Goal: Task Accomplishment & Management: Complete application form

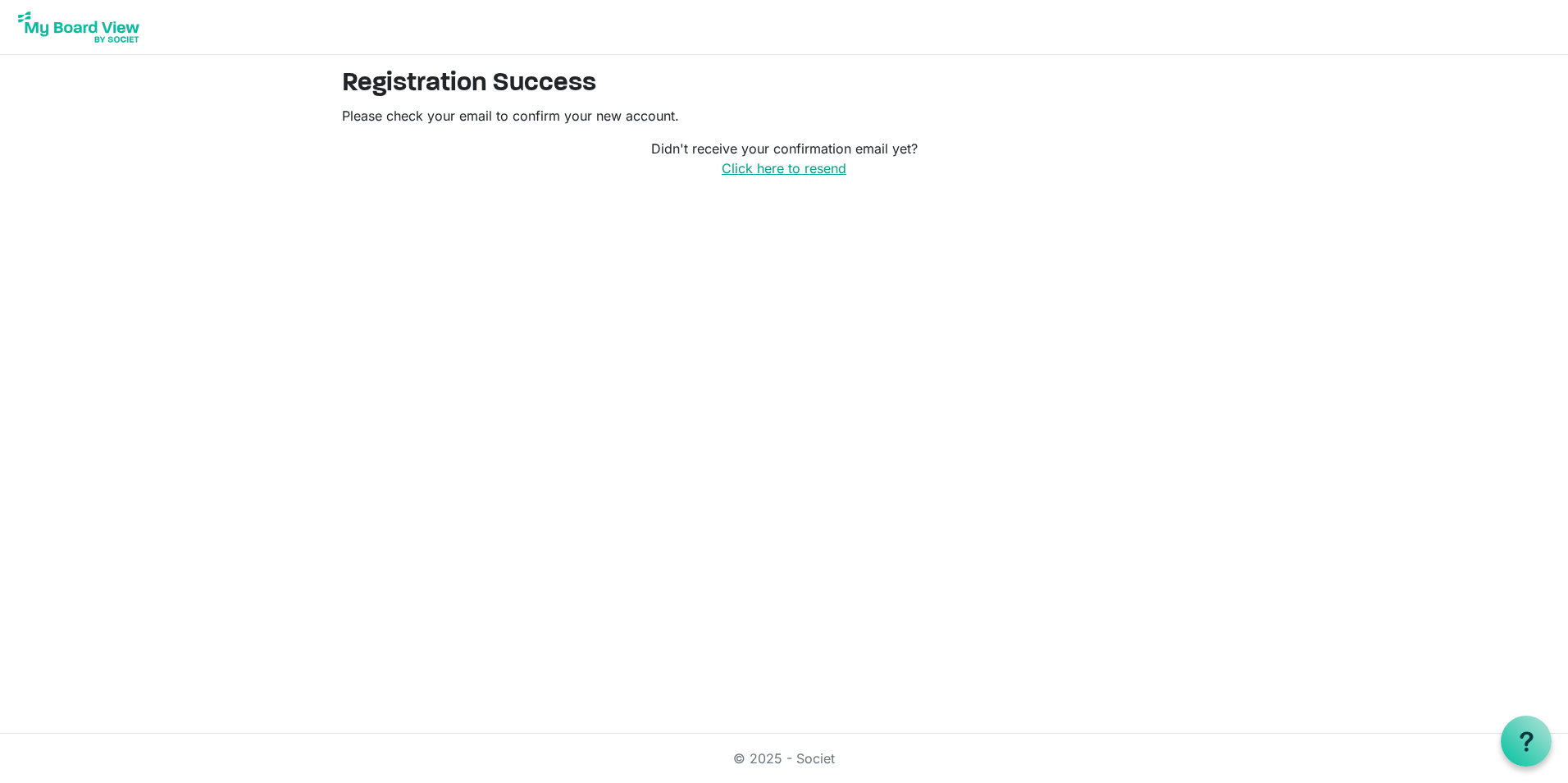
click at [761, 170] on link "Click here to resend" at bounding box center [784, 168] width 125 height 17
click at [763, 760] on link "© 2025 - Societ" at bounding box center [784, 758] width 101 height 17
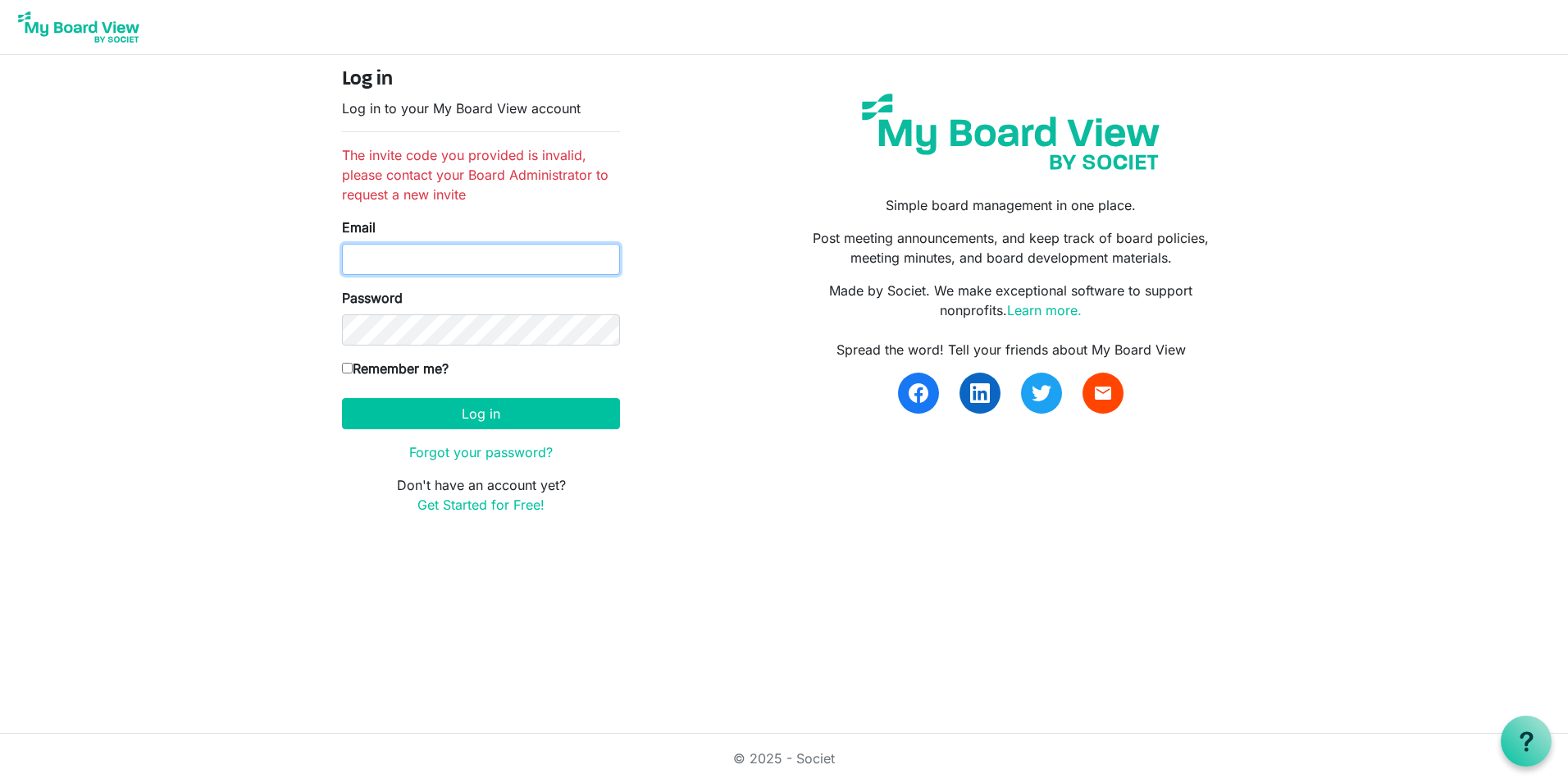
type input "[PERSON_NAME][EMAIL_ADDRESS][PERSON_NAME][DOMAIN_NAME]"
click at [347, 365] on input "Remember me?" at bounding box center [347, 368] width 11 height 11
checkbox input "true"
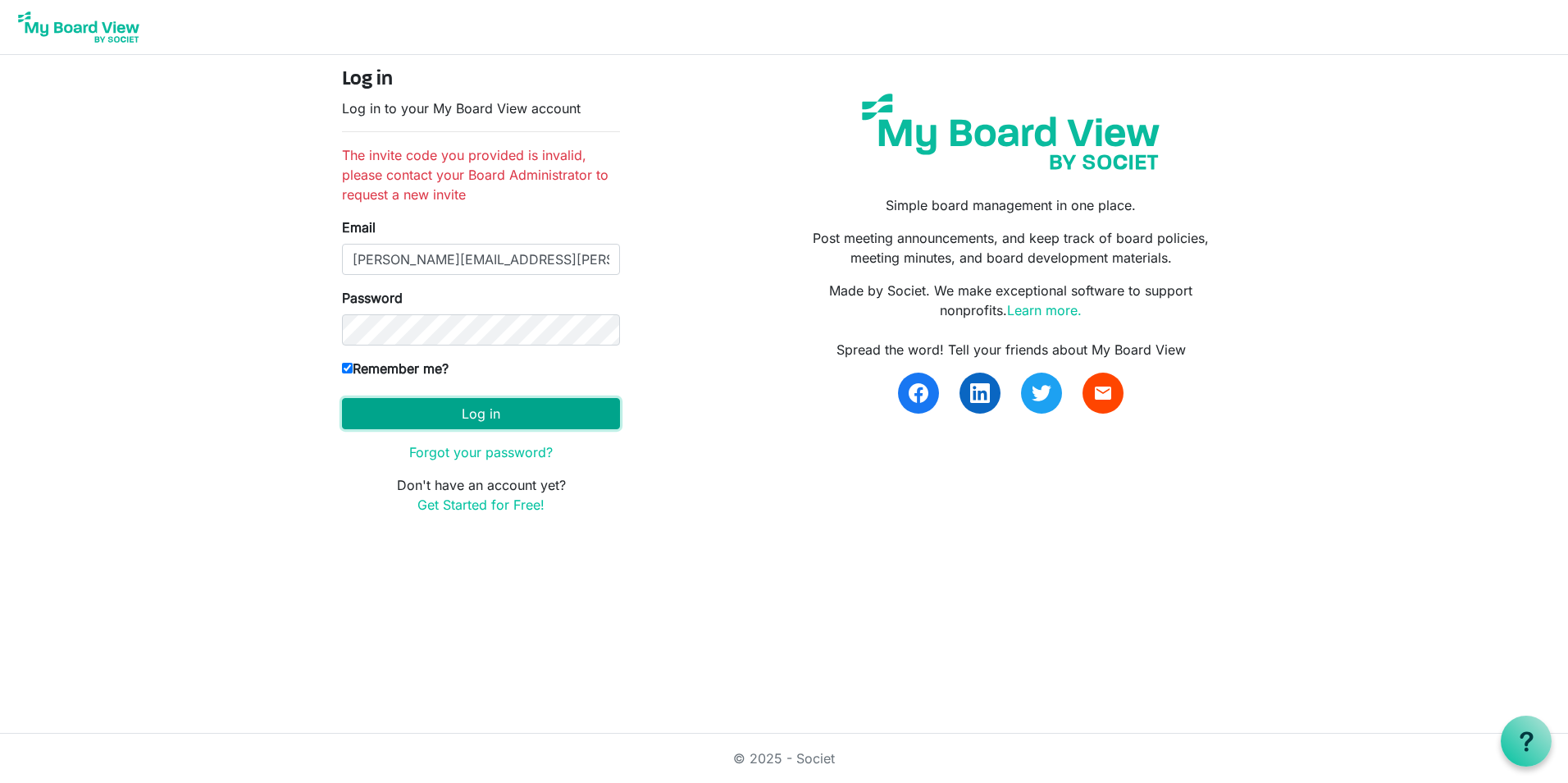
click at [383, 400] on button "Log in" at bounding box center [481, 413] width 278 height 31
click at [458, 419] on button "Log in" at bounding box center [481, 413] width 278 height 31
click at [442, 409] on button "Log in" at bounding box center [481, 413] width 278 height 31
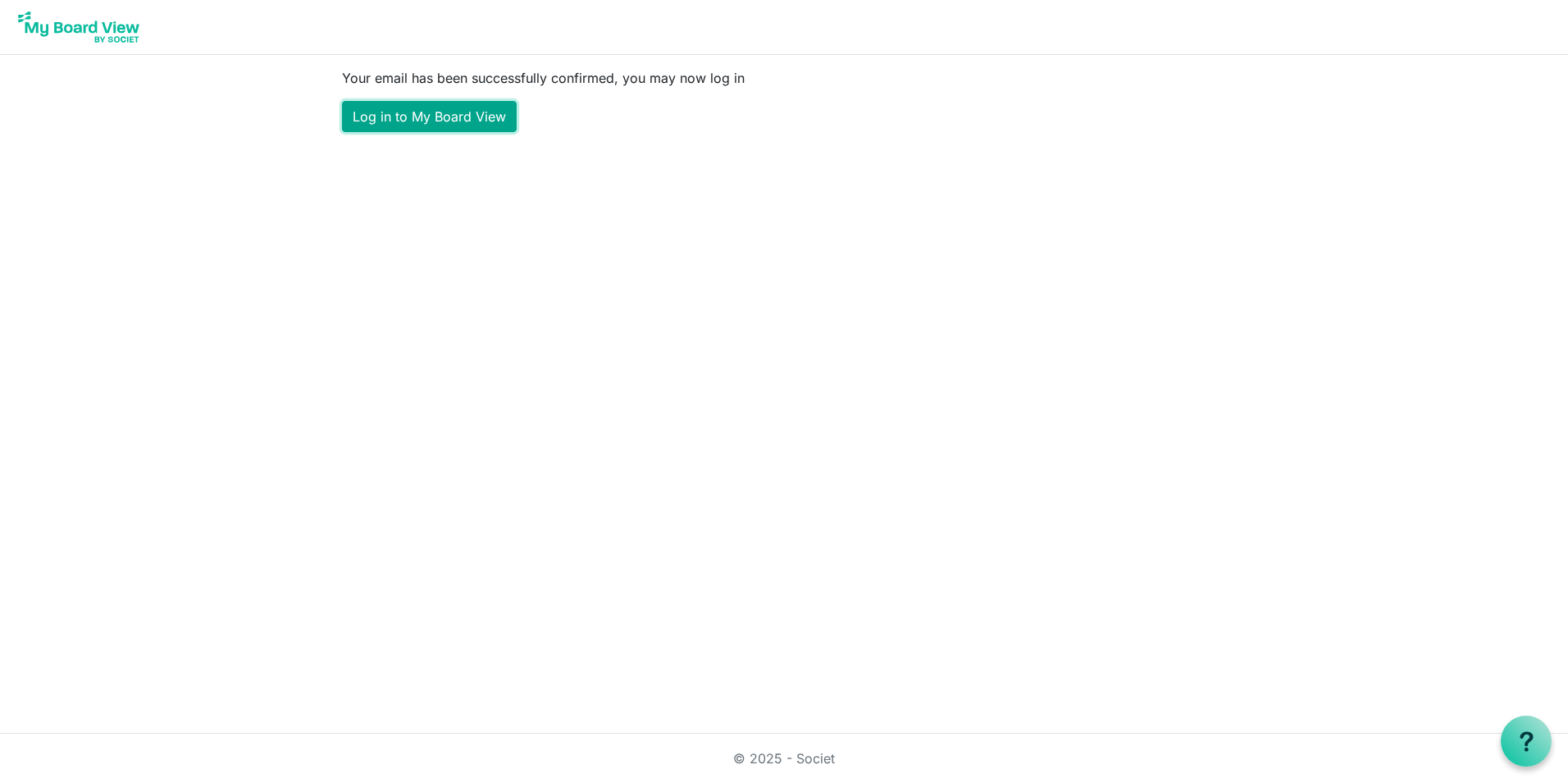
click at [402, 116] on link "Log in to My Board View" at bounding box center [429, 116] width 175 height 31
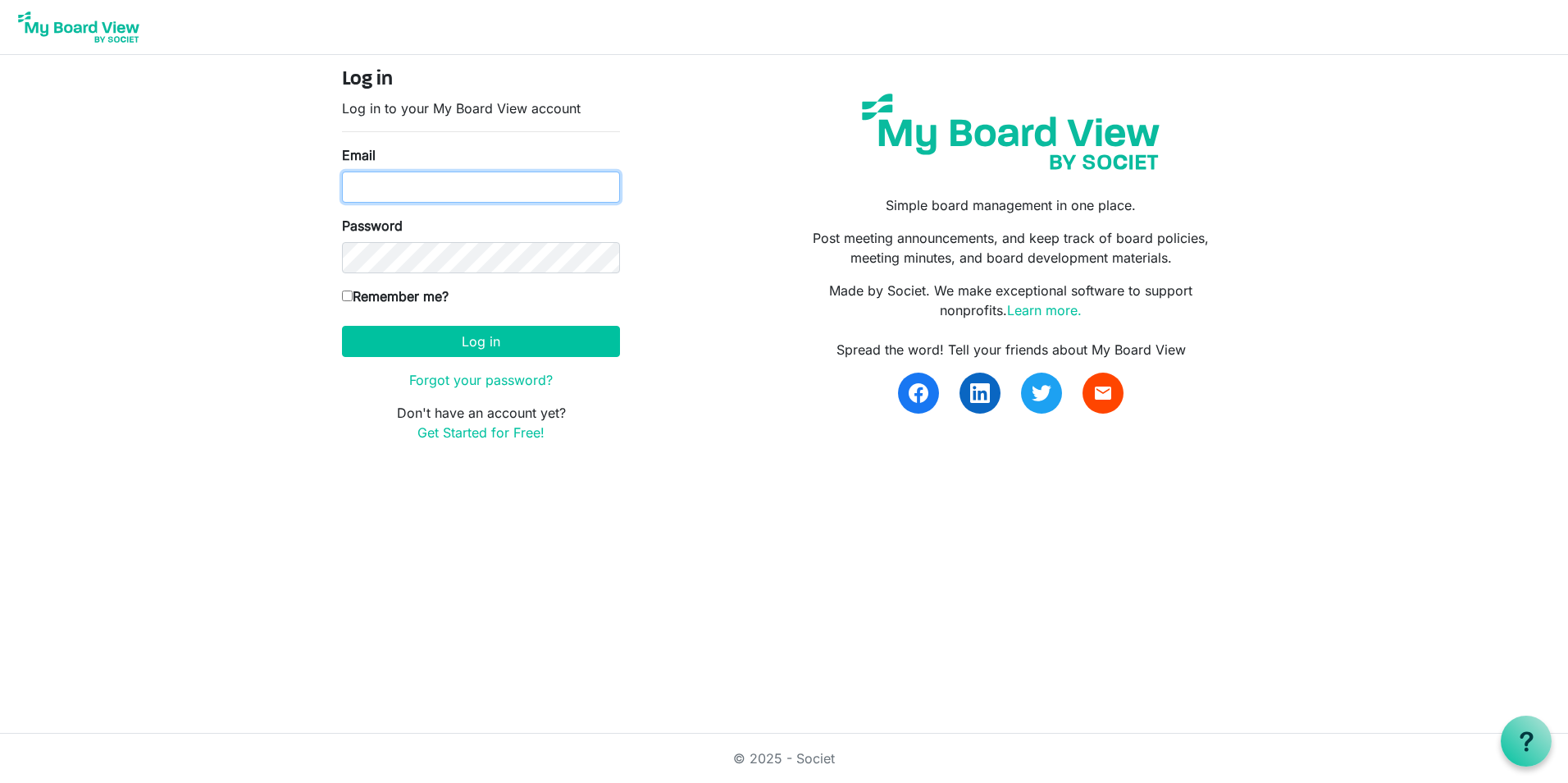
type input "mike.chocholak@intervineinc.com"
click at [344, 295] on input "Remember me?" at bounding box center [347, 295] width 11 height 11
checkbox input "true"
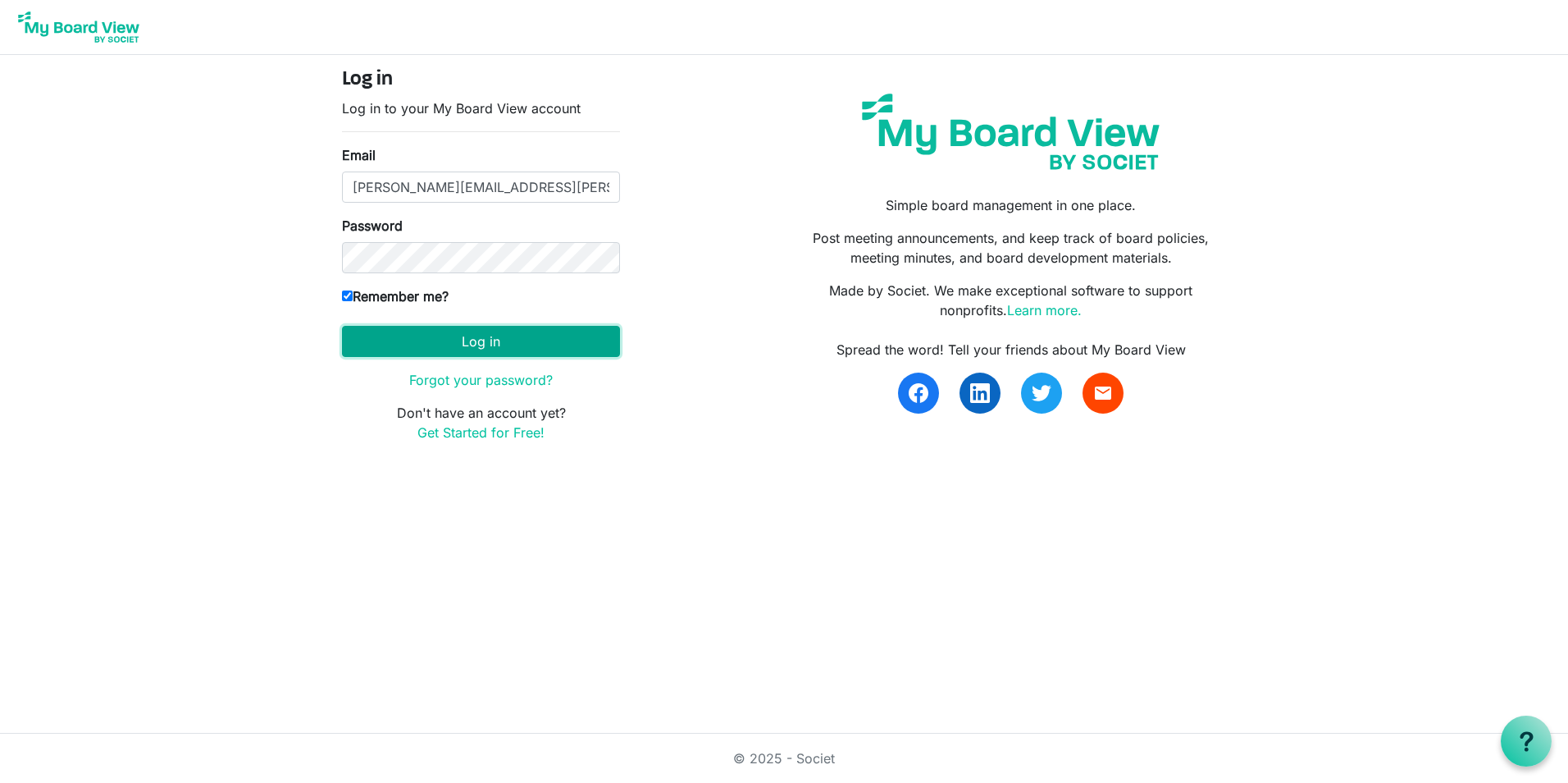
drag, startPoint x: 388, startPoint y: 343, endPoint x: 249, endPoint y: 342, distance: 139.0
click at [388, 342] on button "Log in" at bounding box center [481, 340] width 278 height 31
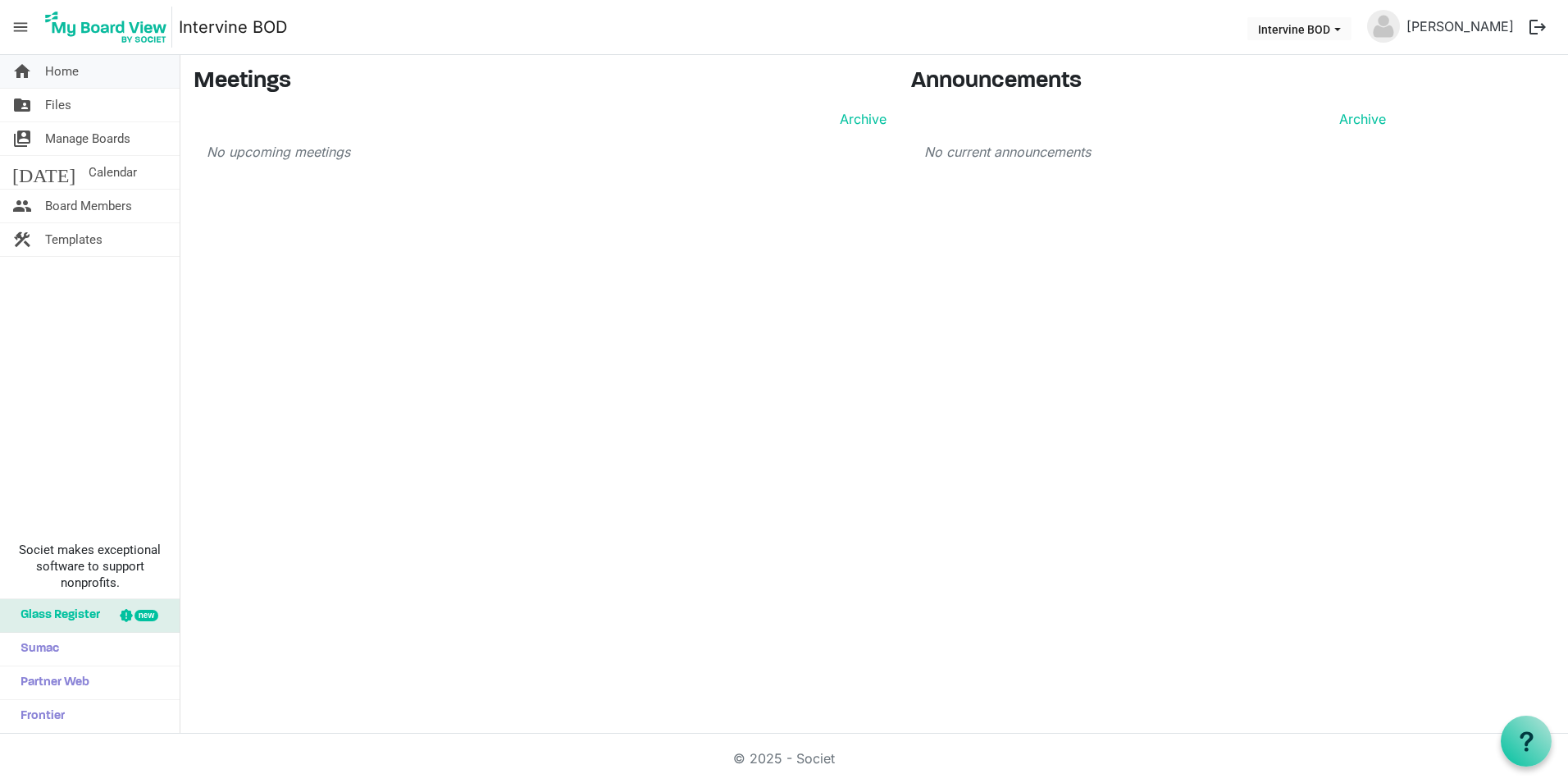
click at [64, 69] on span "Home" at bounding box center [62, 71] width 33 height 32
click at [51, 102] on span "Files" at bounding box center [58, 104] width 27 height 32
